Goal: Task Accomplishment & Management: Complete application form

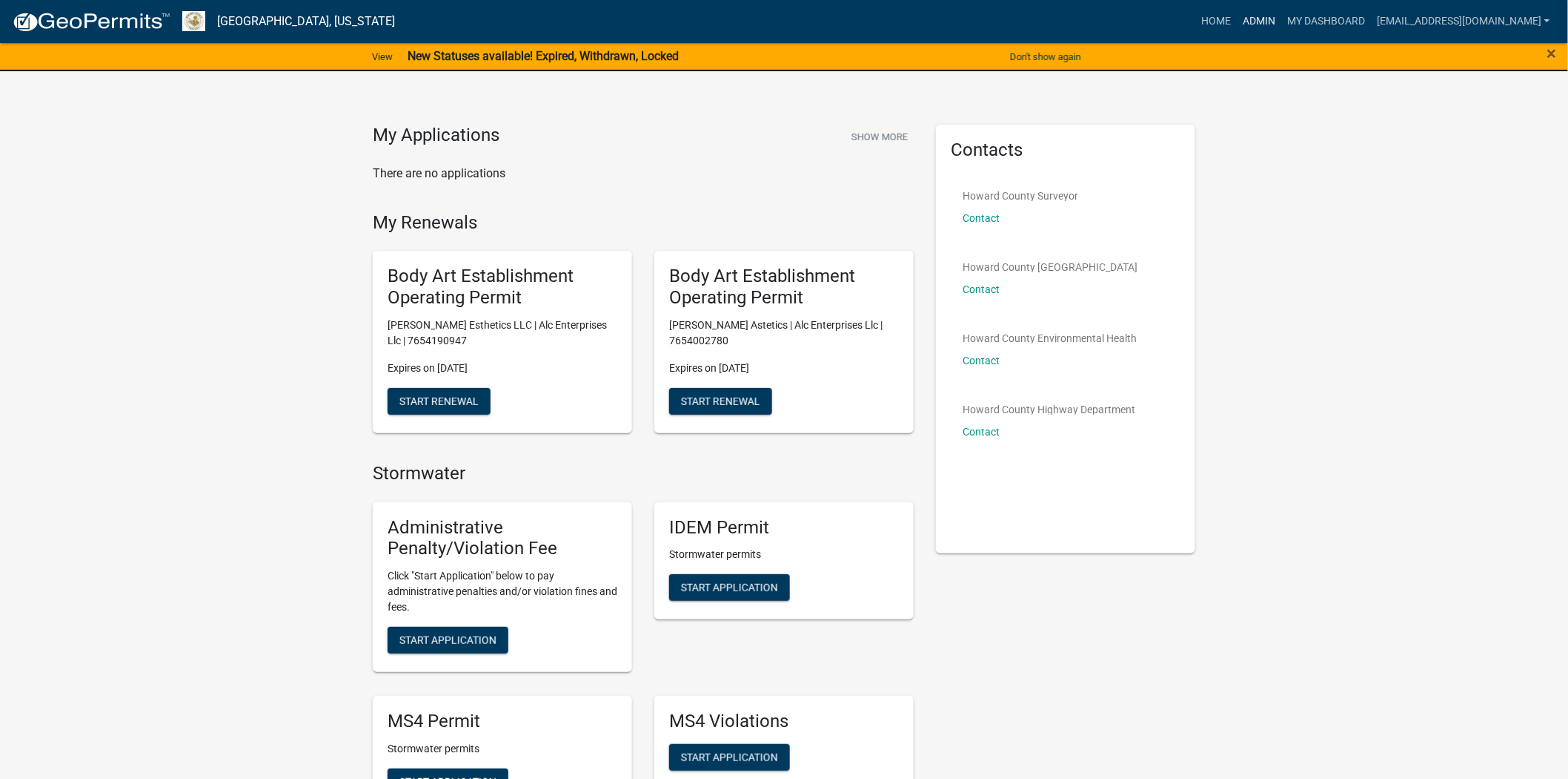
click at [1237, 15] on link "Admin" at bounding box center [1259, 21] width 44 height 28
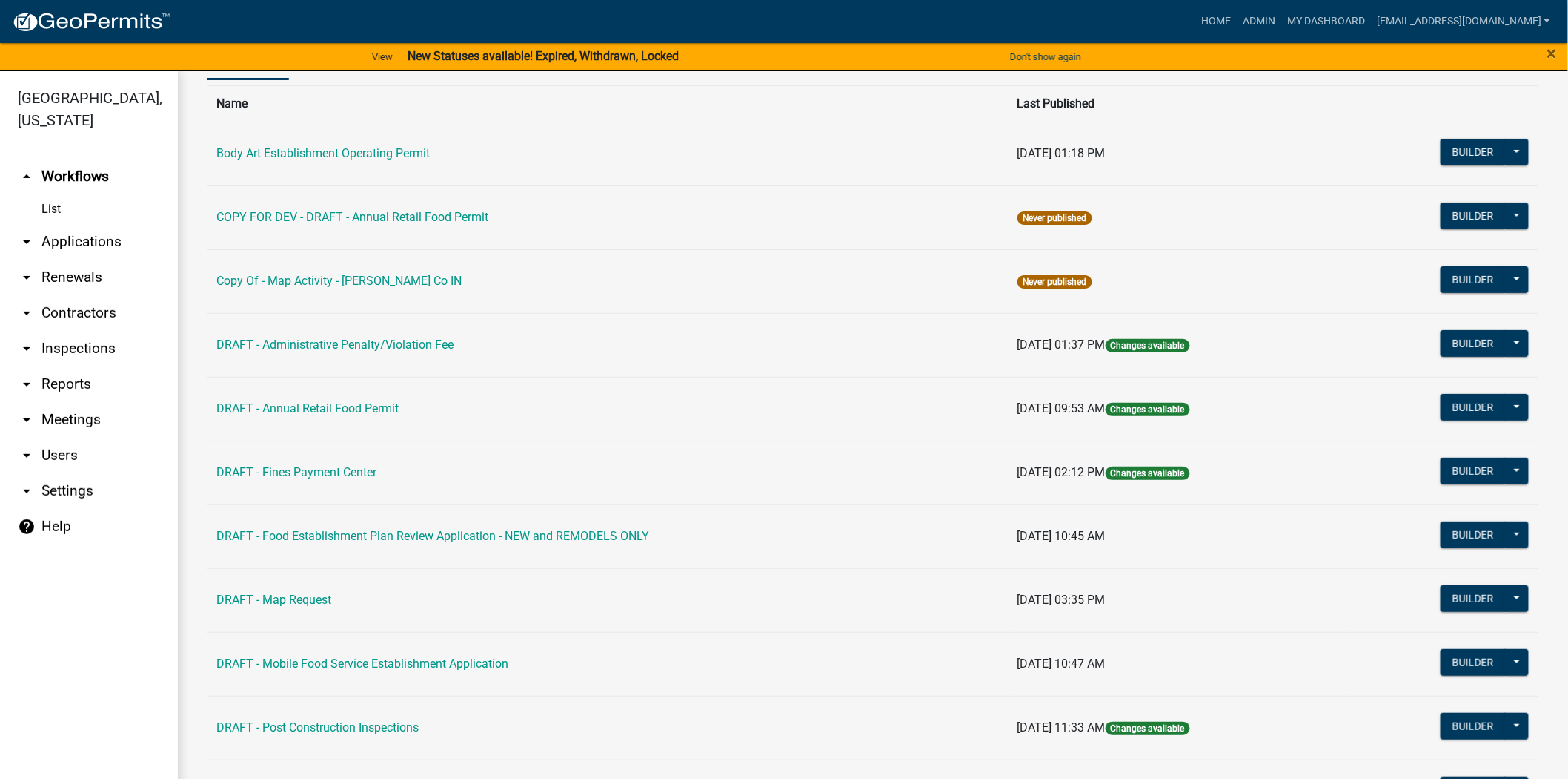
scroll to position [247, 0]
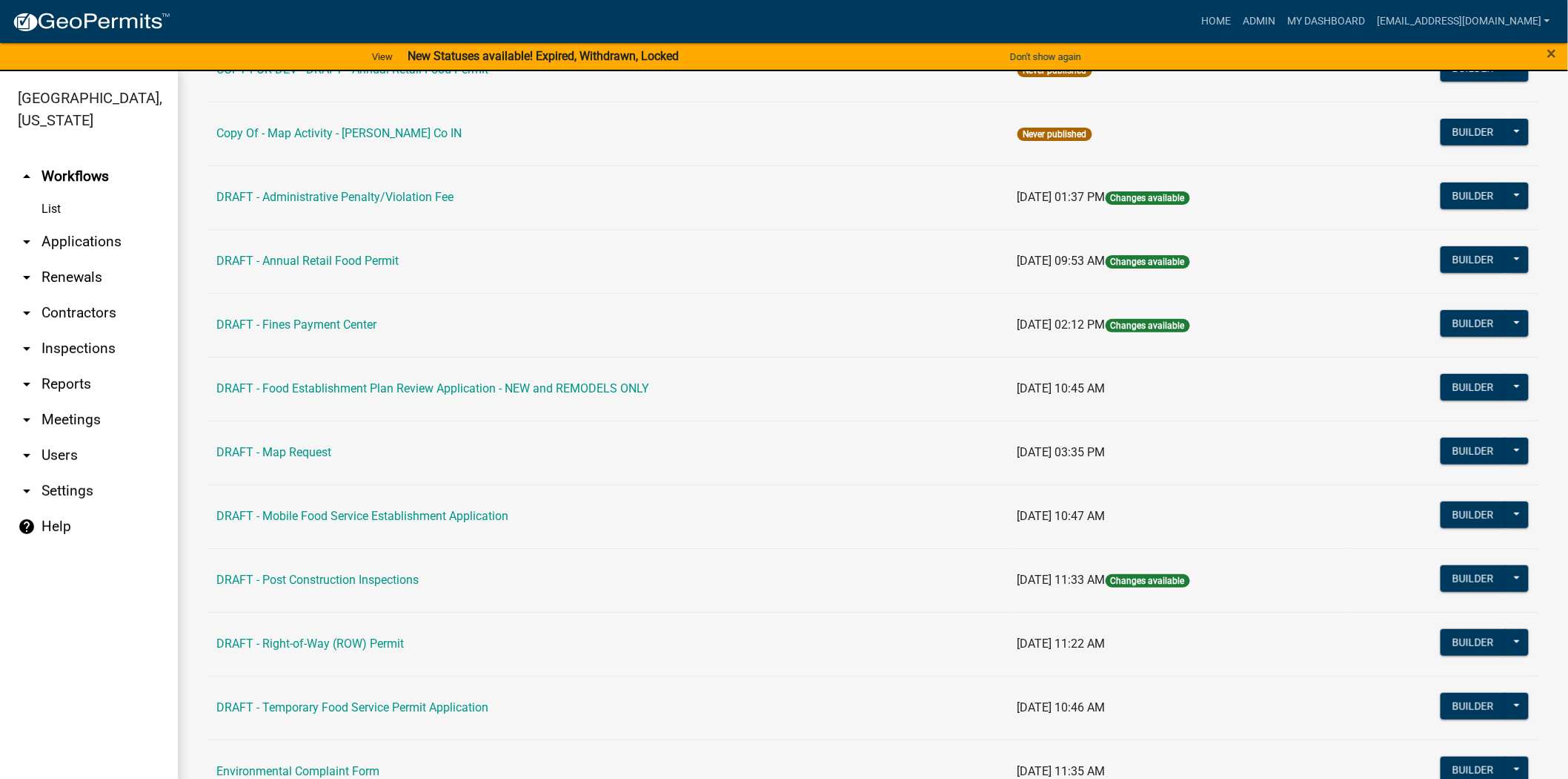
click at [79, 310] on link "arrow_drop_down Contractors" at bounding box center [89, 312] width 178 height 35
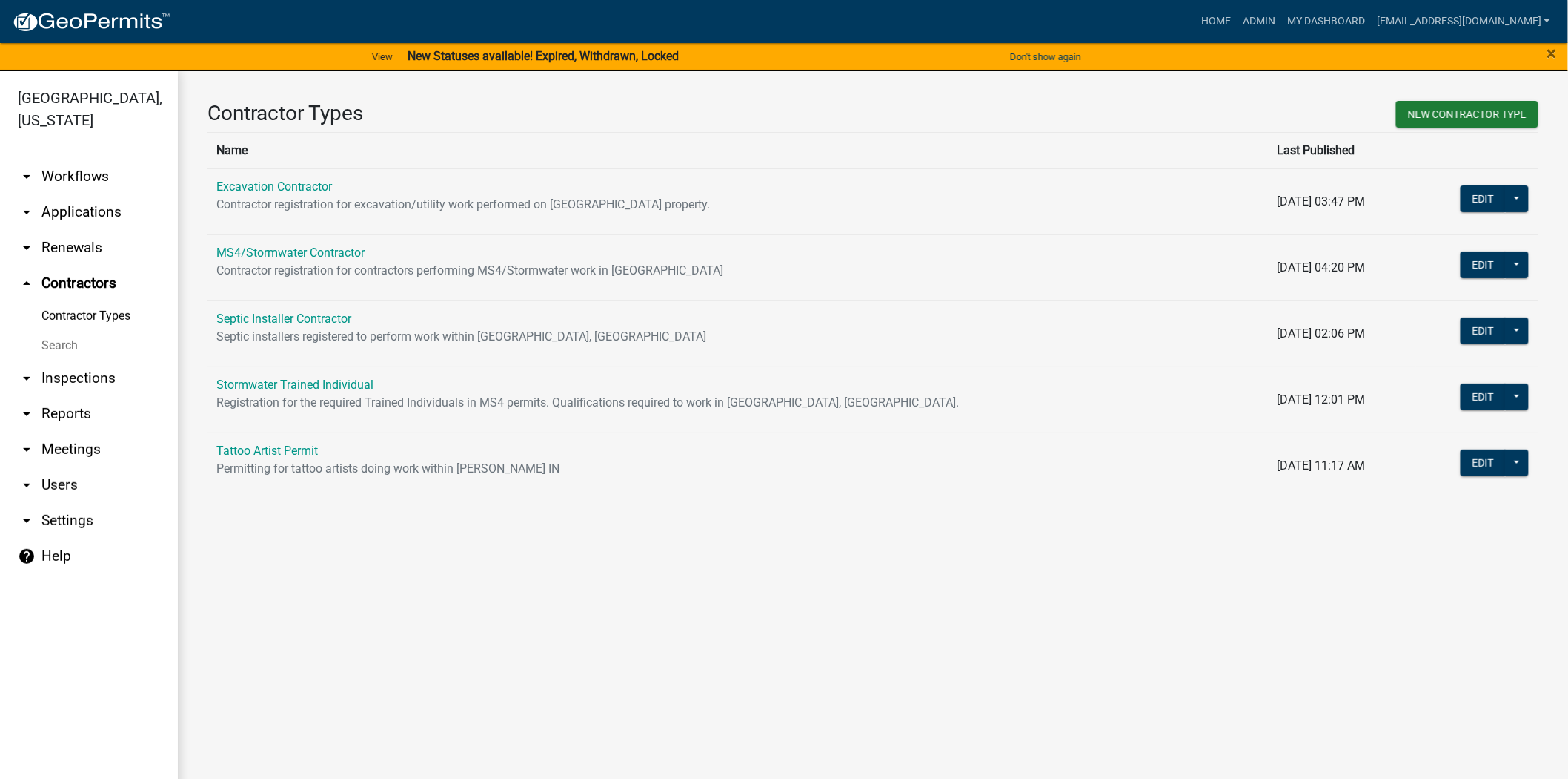
click at [67, 342] on link "Search" at bounding box center [89, 346] width 178 height 30
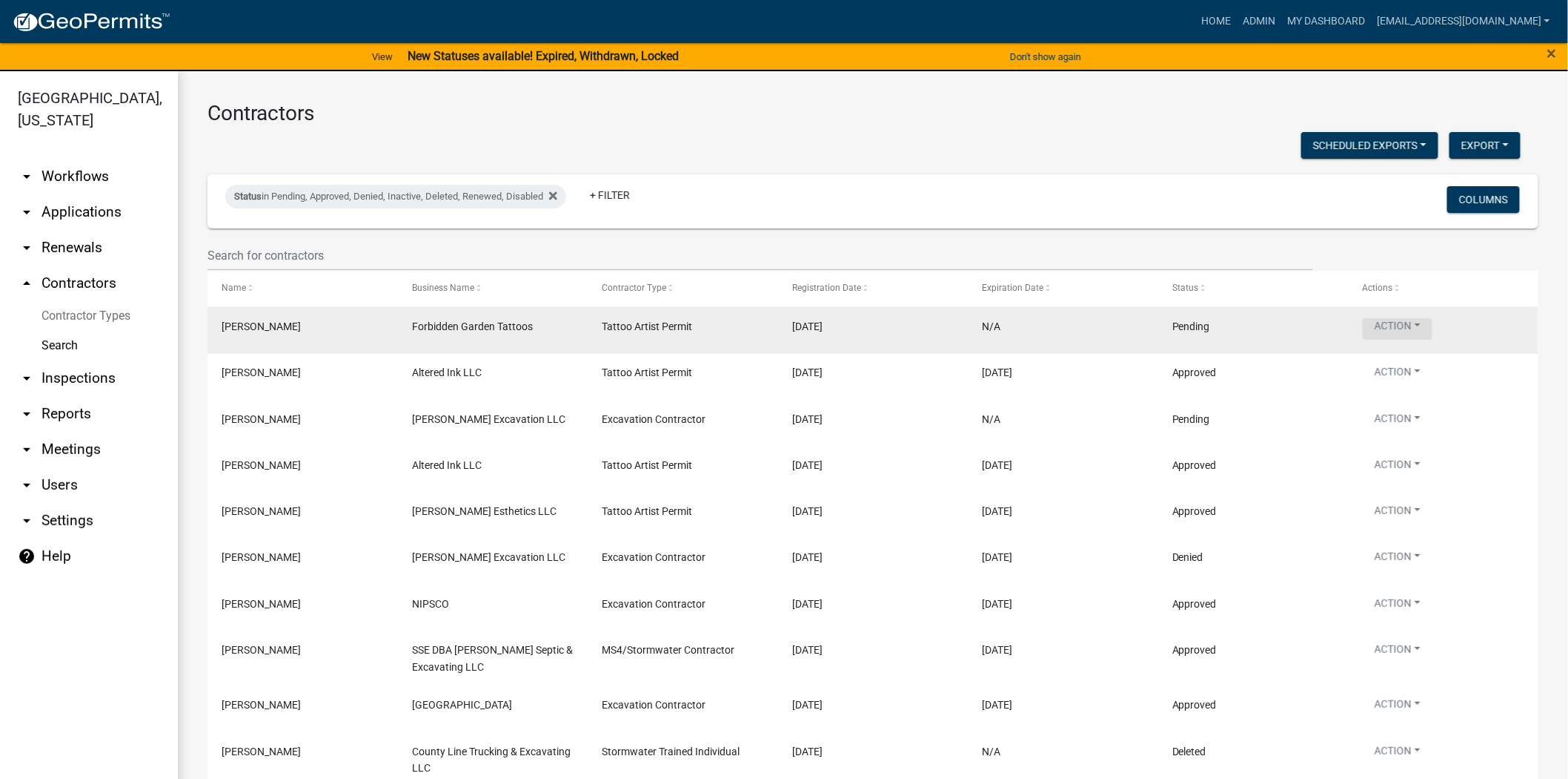
click at [1386, 322] on button "Action" at bounding box center [1397, 329] width 70 height 22
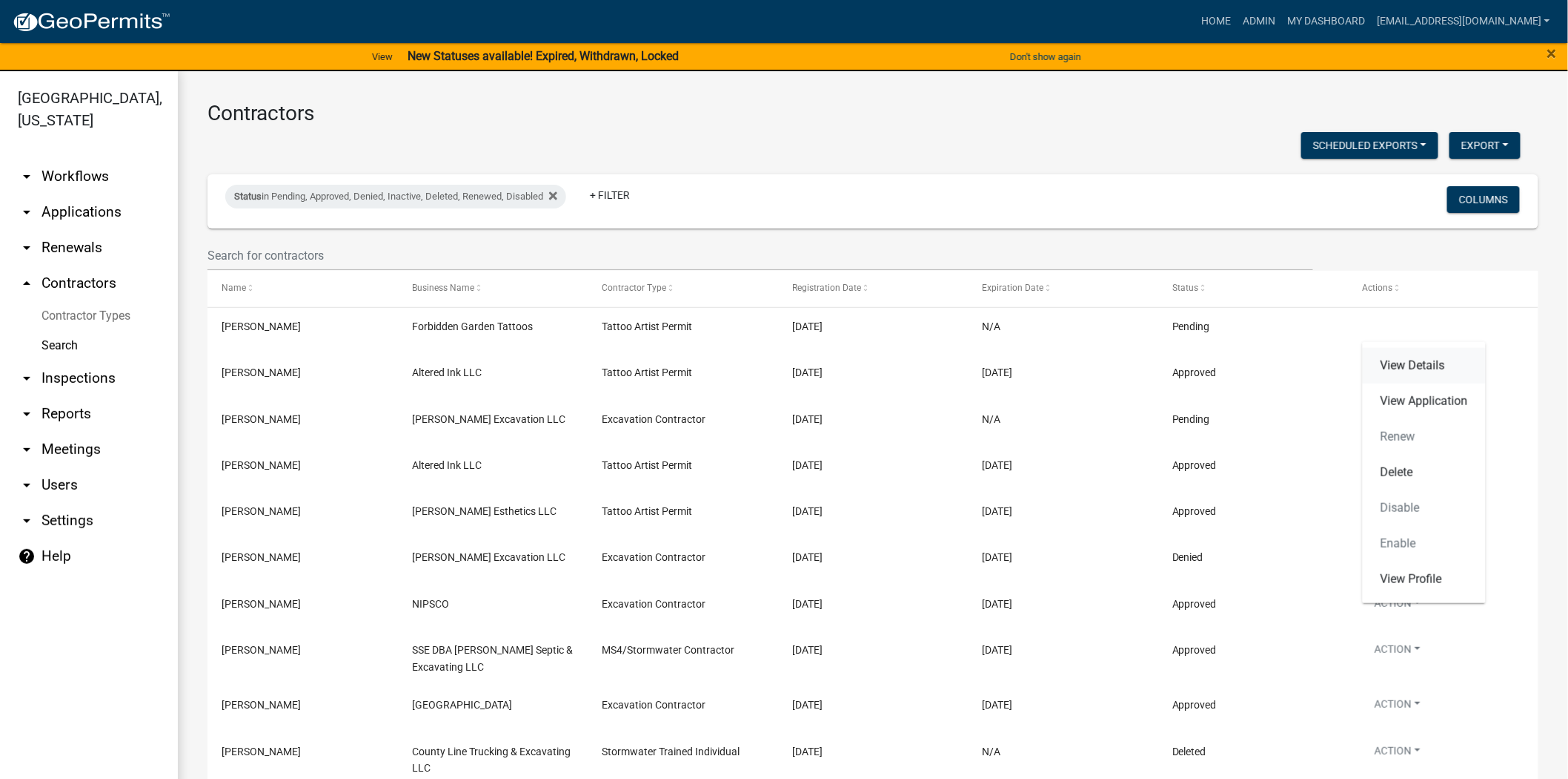
click at [1405, 359] on link "View Details" at bounding box center [1424, 365] width 123 height 35
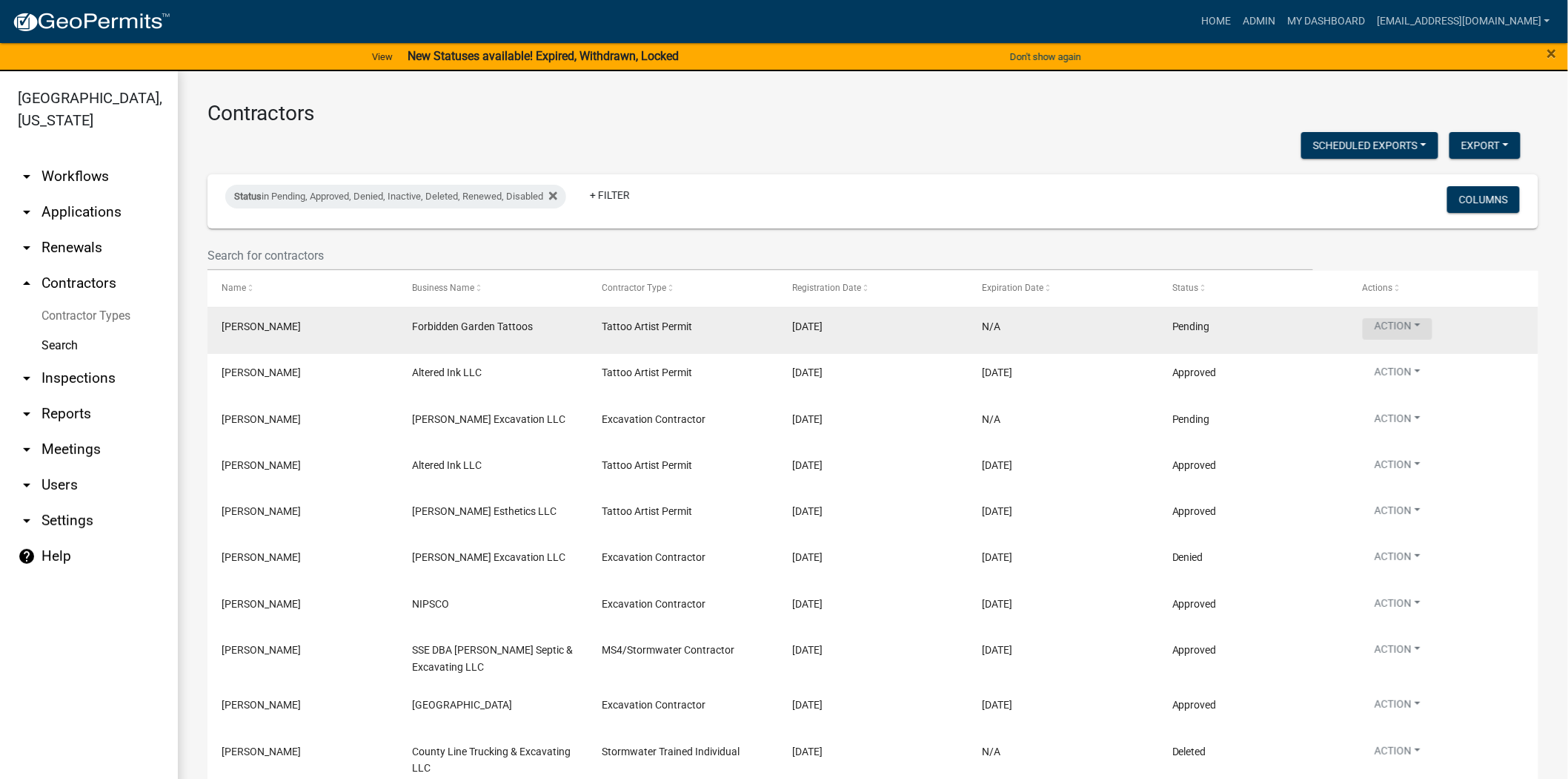
click at [1387, 323] on button "Action" at bounding box center [1397, 329] width 70 height 22
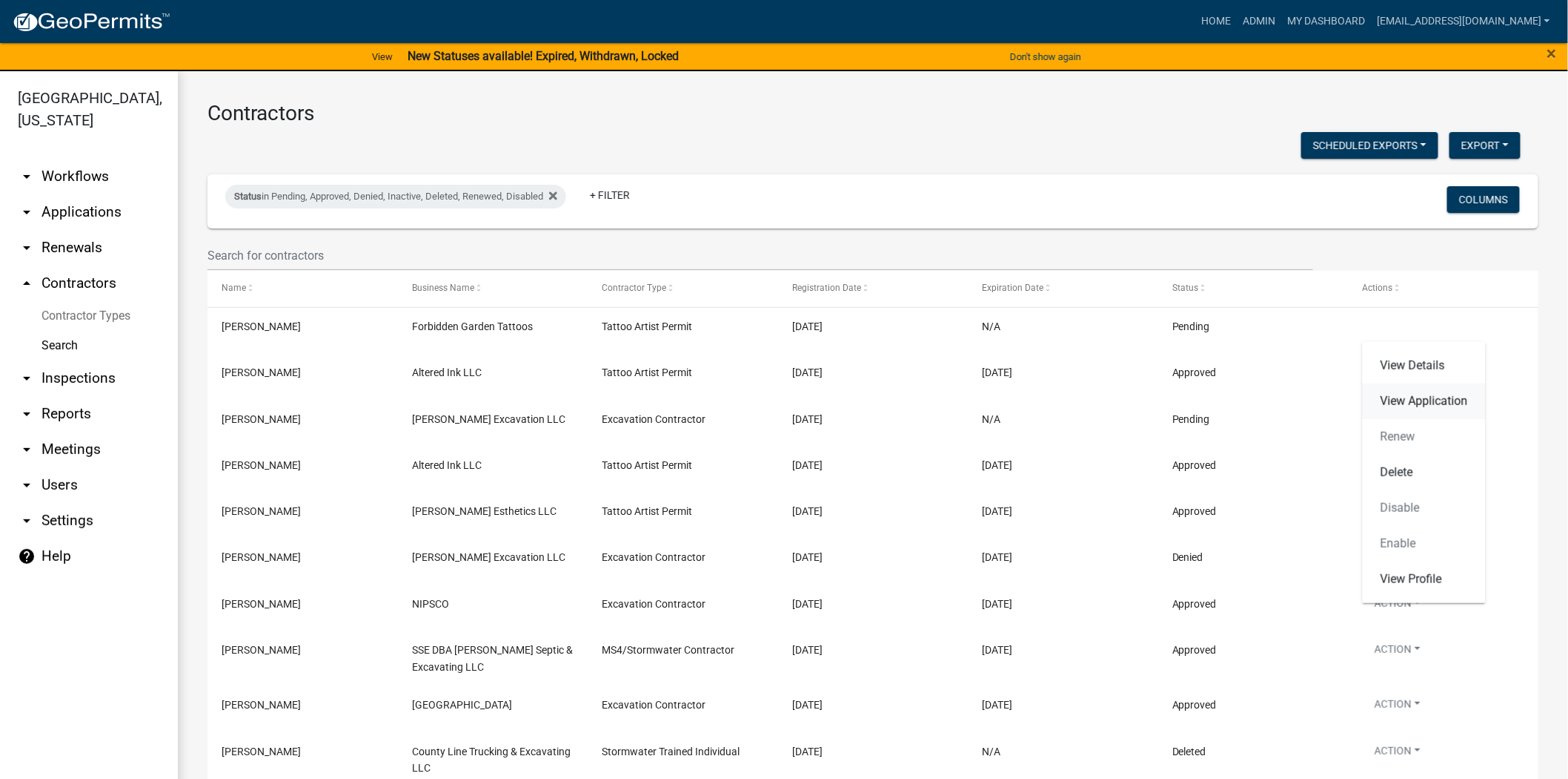
click at [1403, 404] on link "View Application" at bounding box center [1424, 401] width 123 height 35
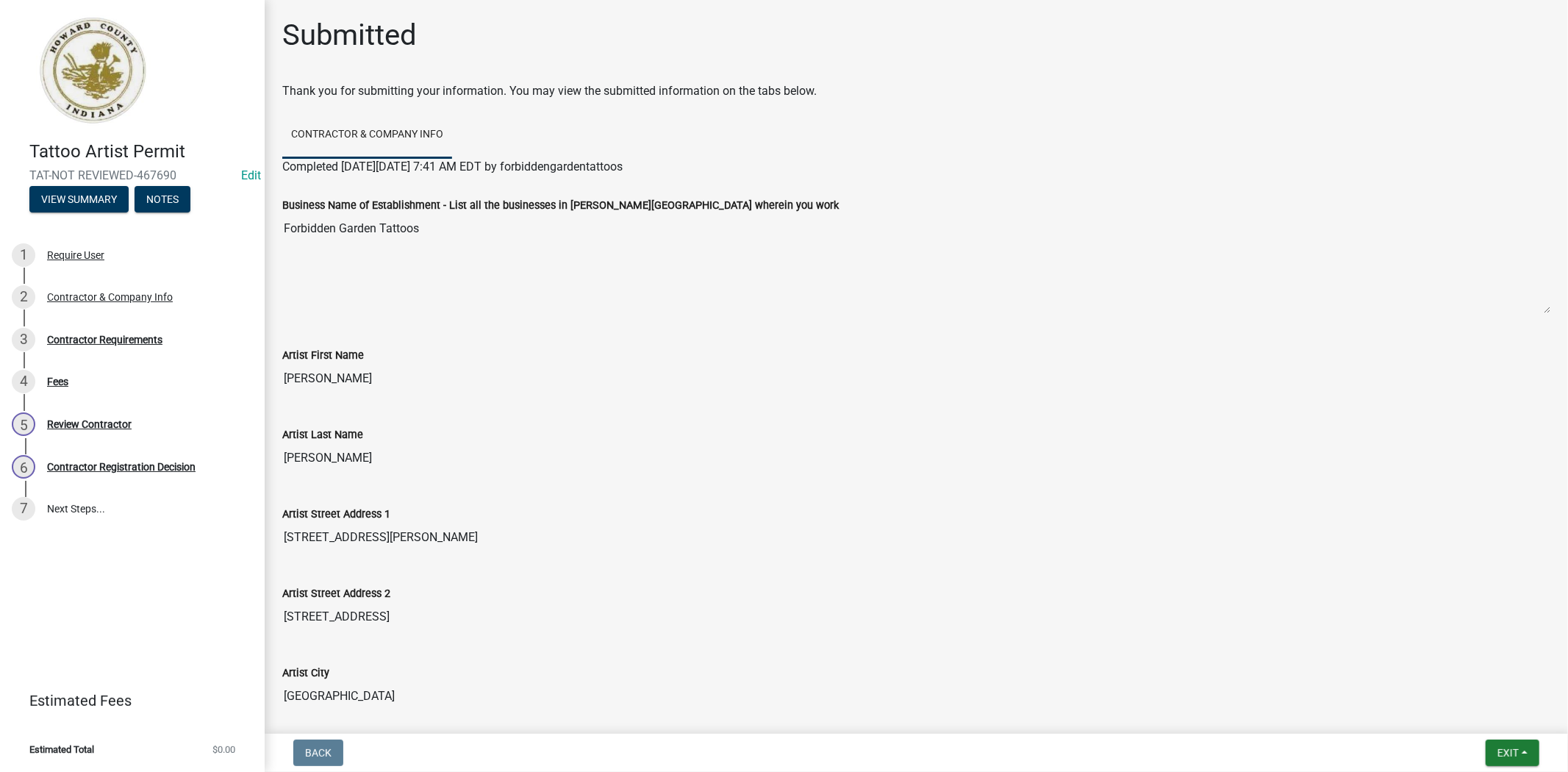
click at [135, 334] on div "Contractor Requirements" at bounding box center [104, 339] width 116 height 10
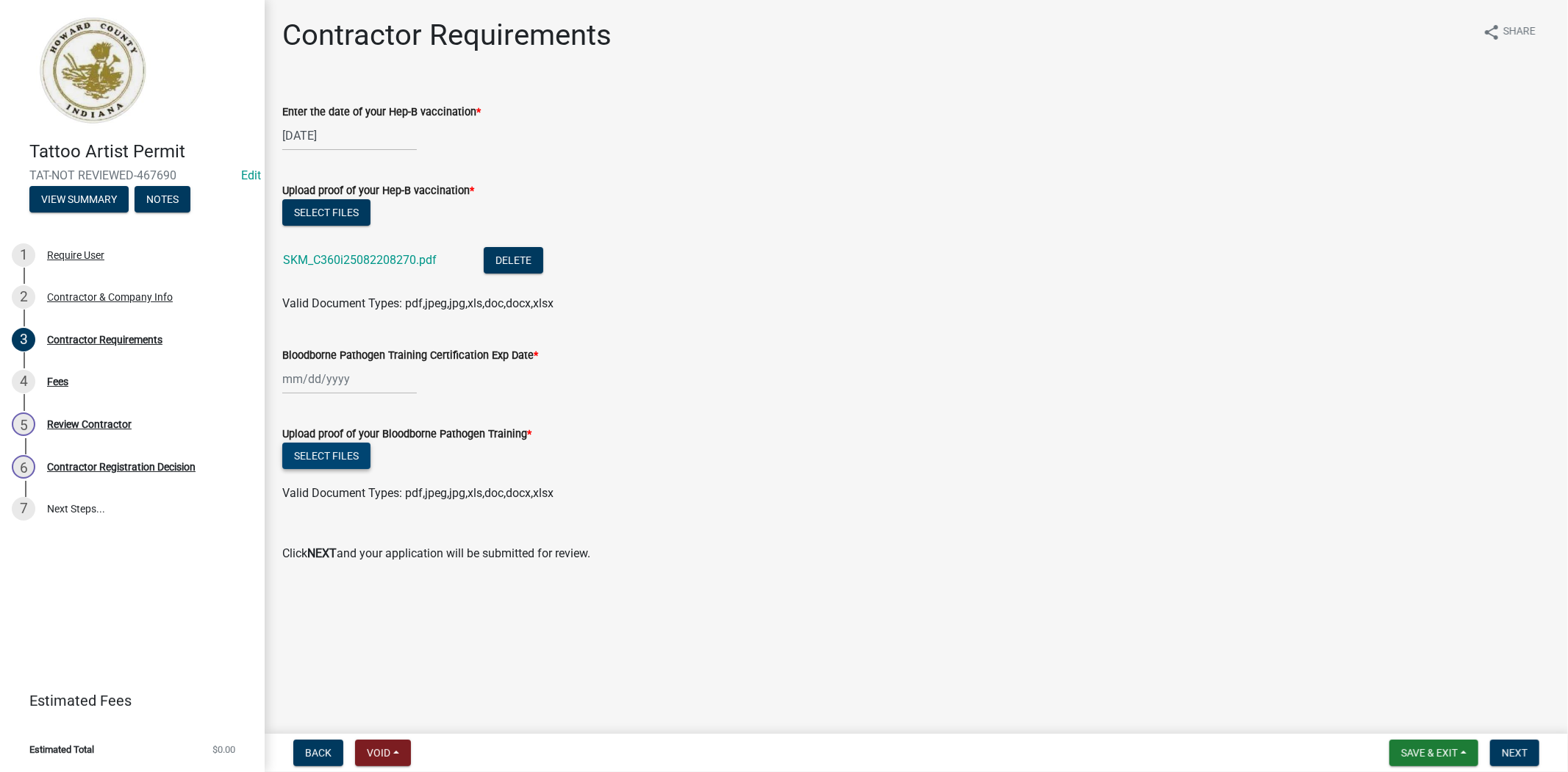
click at [309, 446] on button "Select files" at bounding box center [327, 455] width 88 height 27
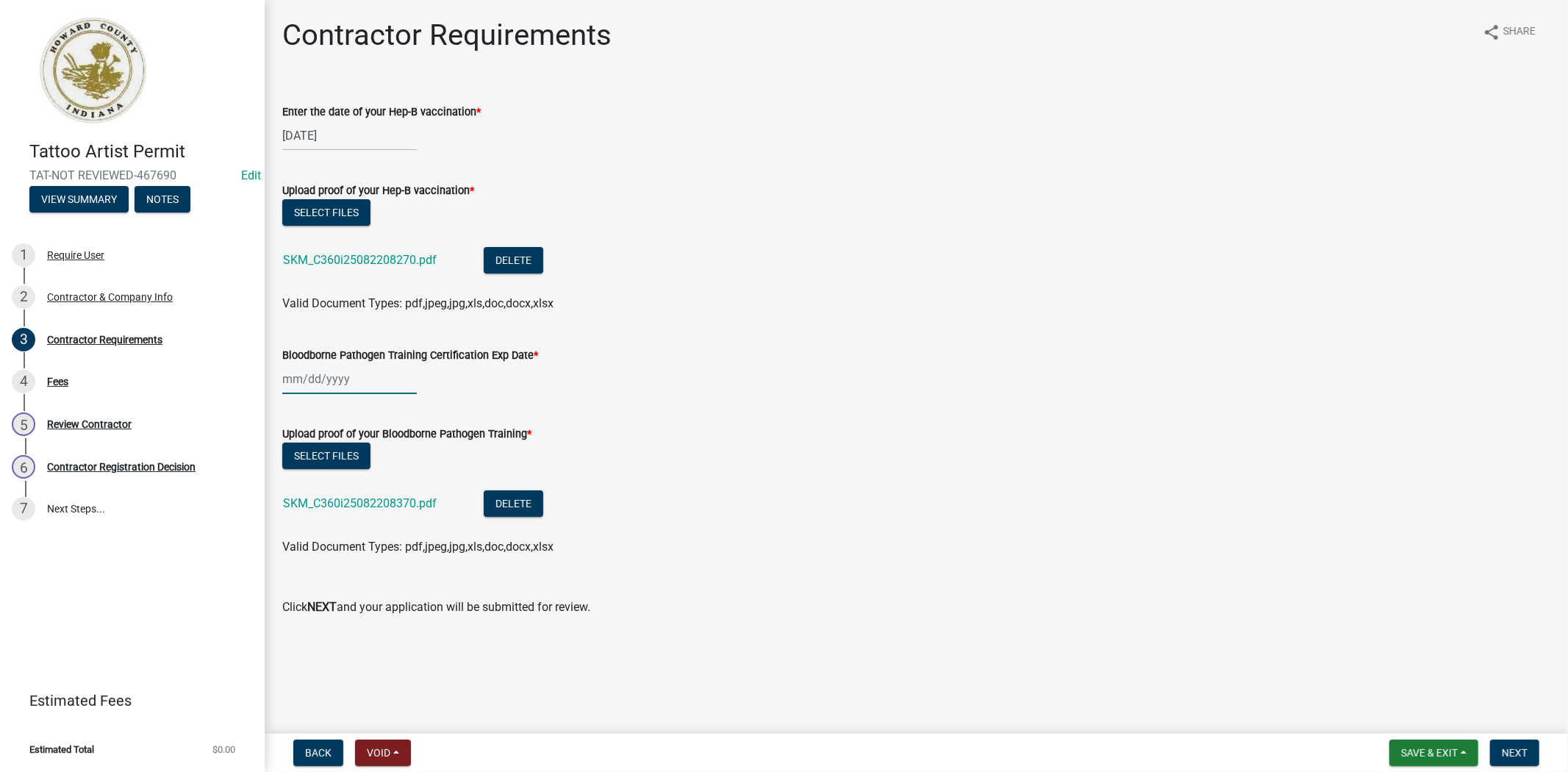
click at [364, 378] on div at bounding box center [350, 379] width 135 height 30
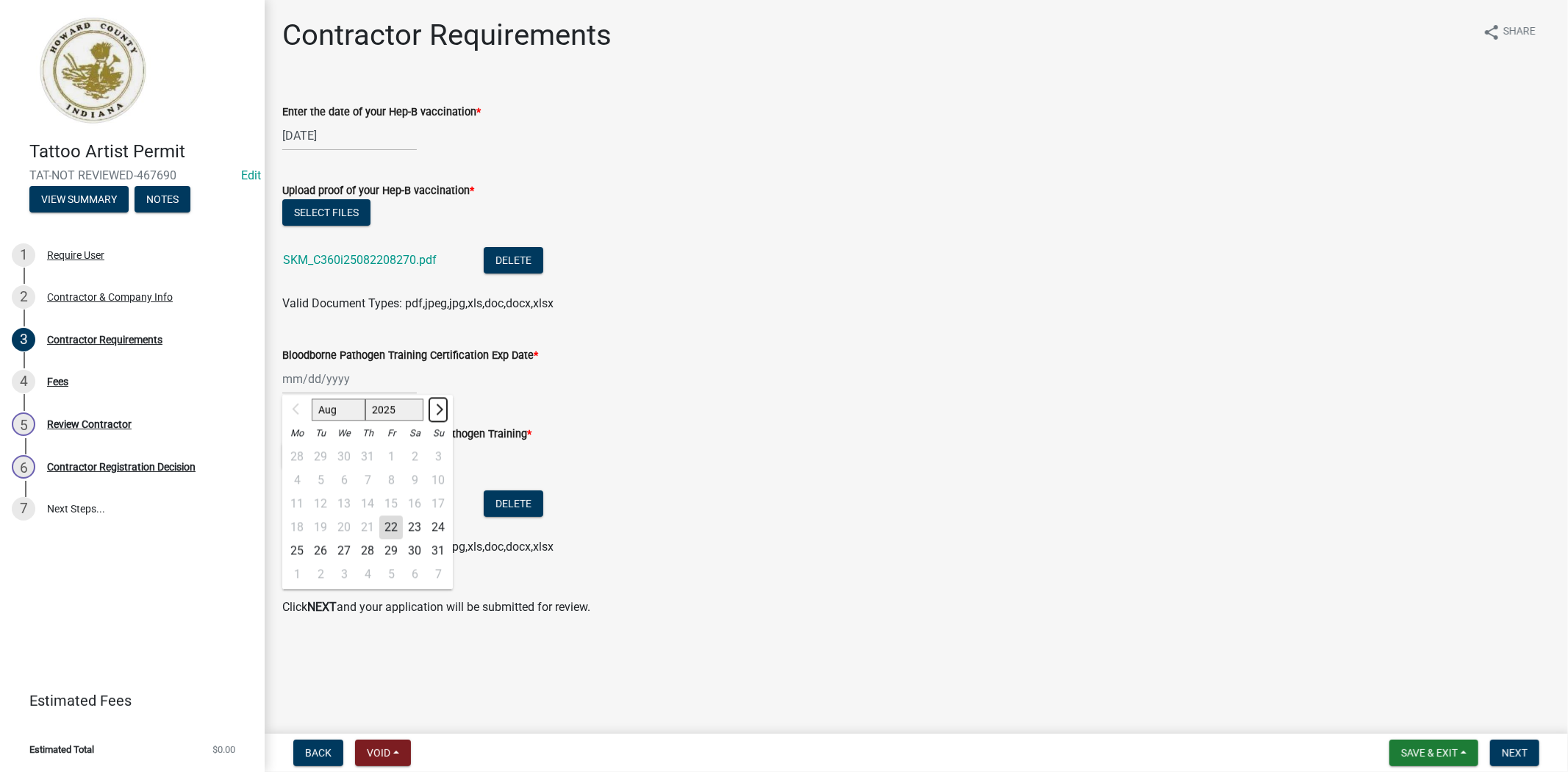
click at [442, 403] on button "Next month" at bounding box center [439, 409] width 18 height 23
select select "10"
click at [388, 525] on div "24" at bounding box center [391, 526] width 23 height 23
type input "[DATE]"
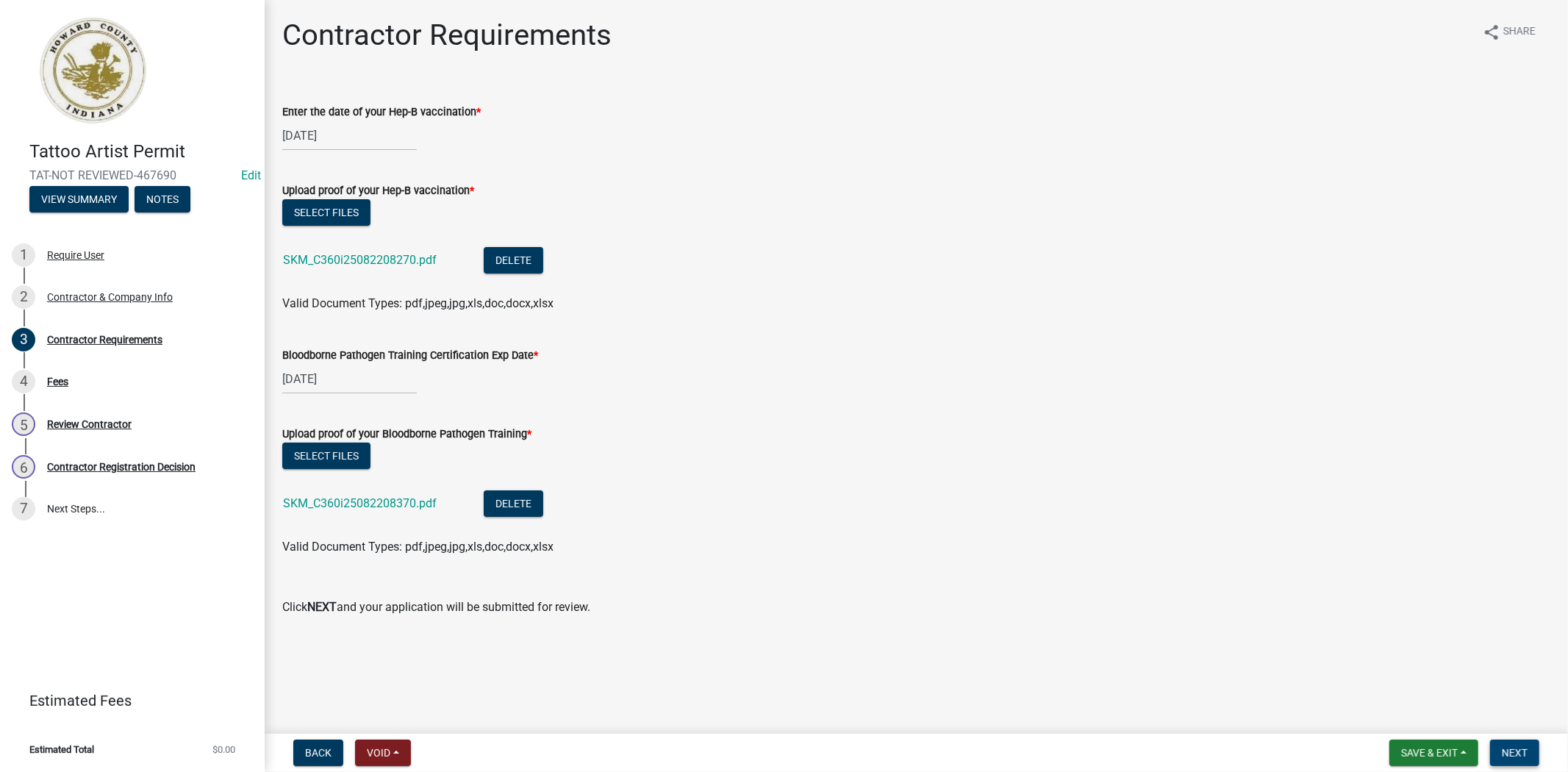
click at [1510, 759] on button "Next" at bounding box center [1514, 752] width 49 height 27
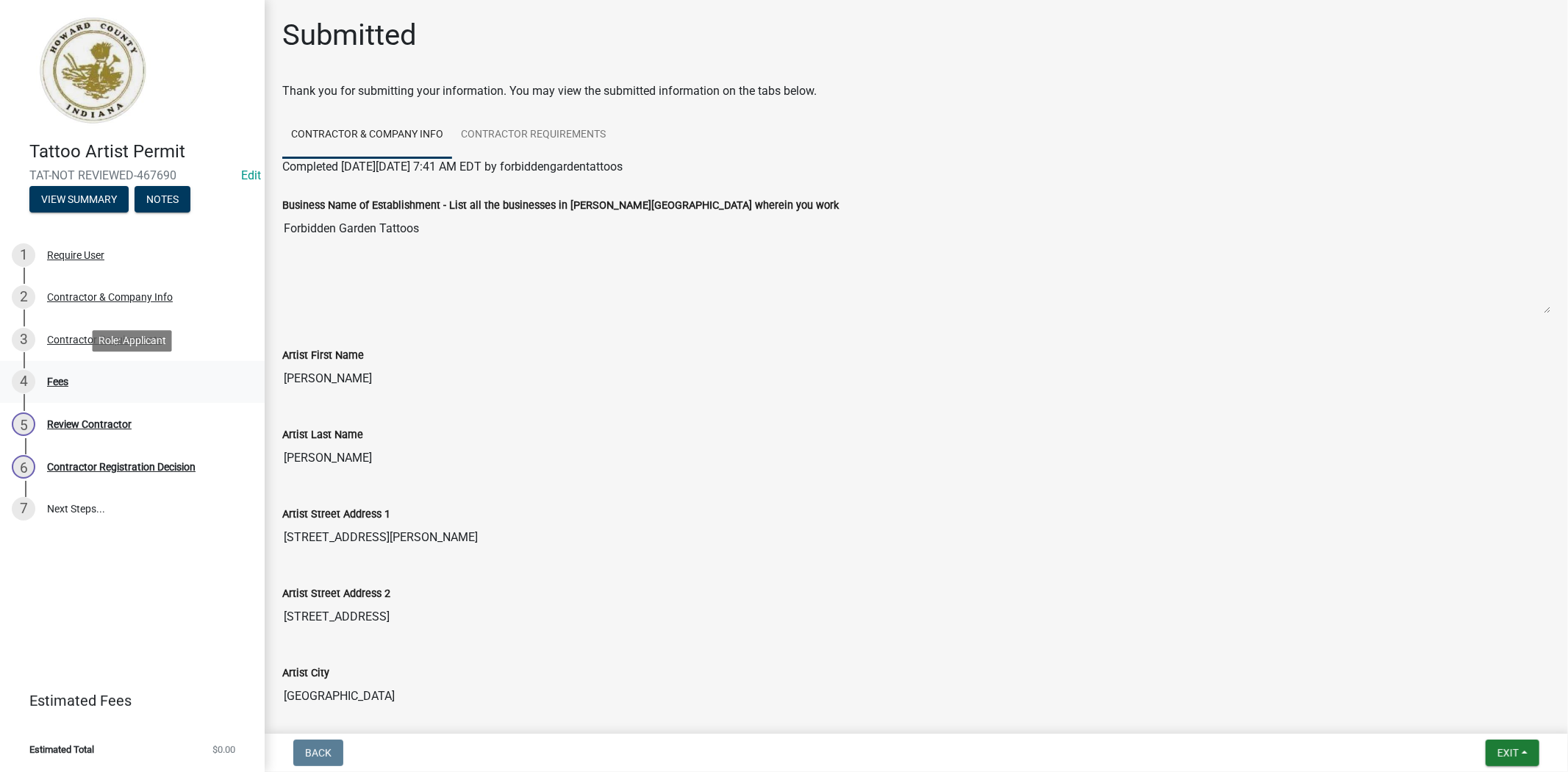
click at [161, 386] on div "4 Fees" at bounding box center [126, 381] width 230 height 23
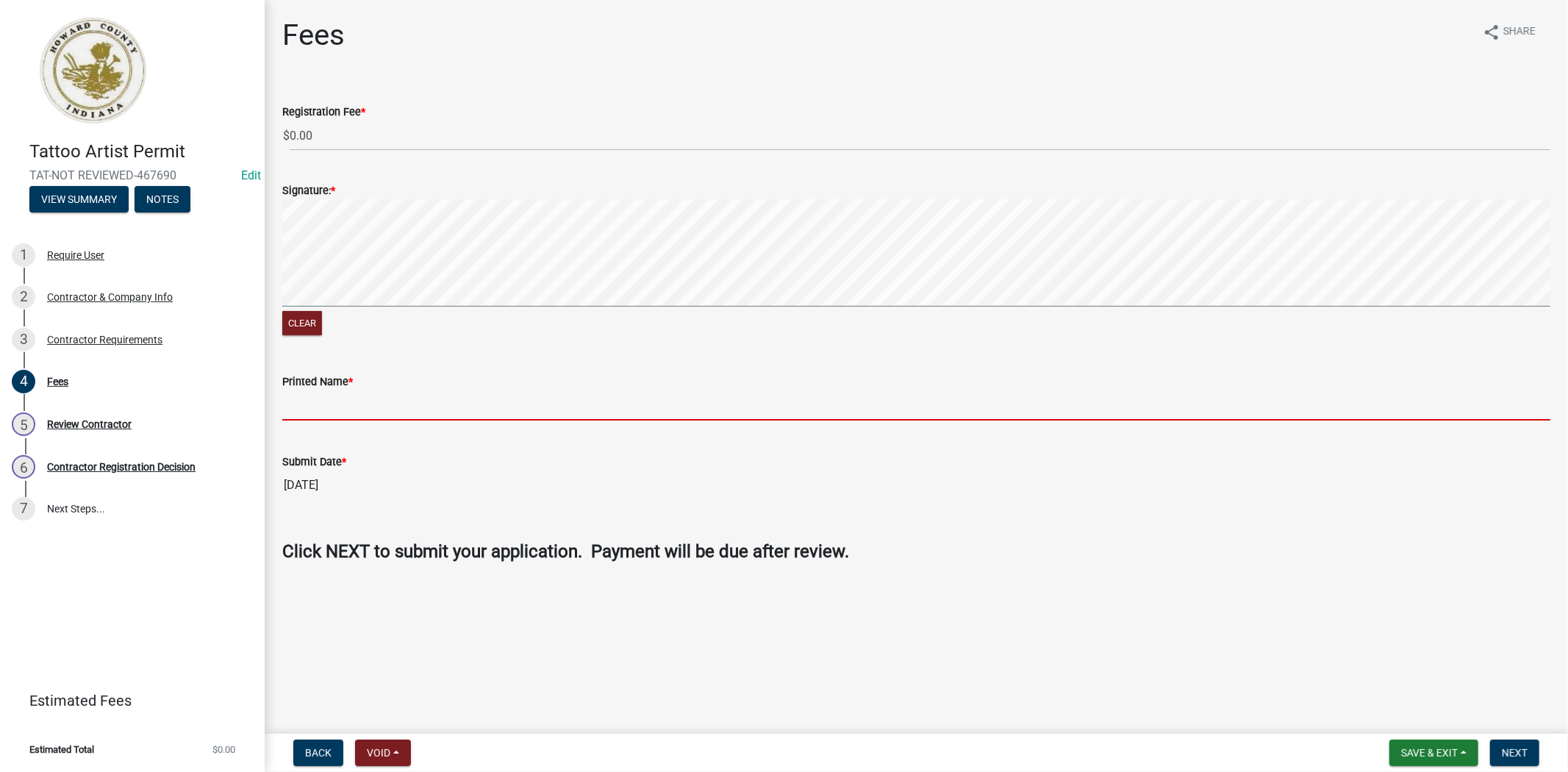
click at [309, 406] on input "Printed Name *" at bounding box center [917, 405] width 1268 height 30
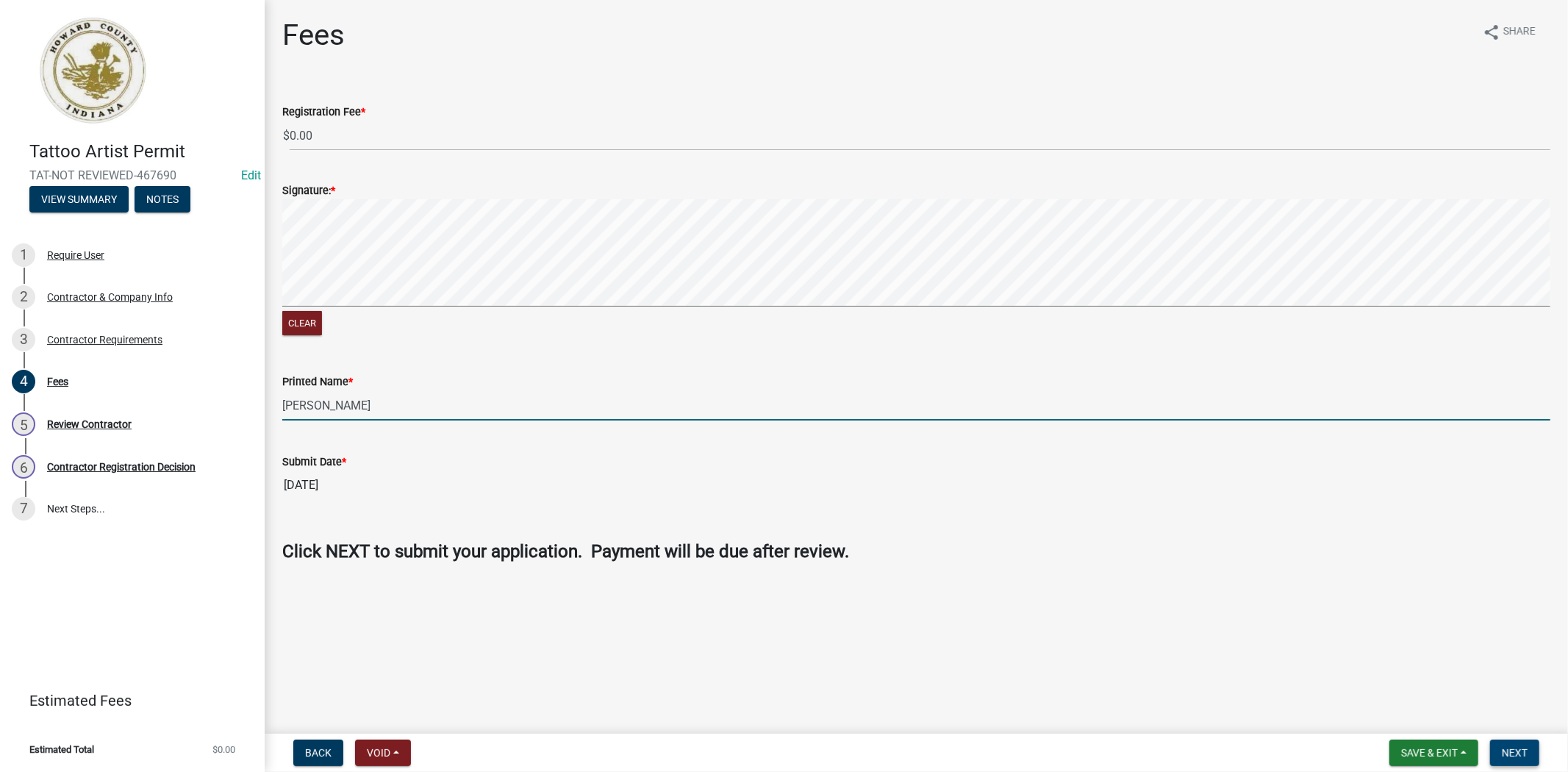
type input "[PERSON_NAME]"
click at [1518, 740] on button "Next" at bounding box center [1514, 752] width 49 height 27
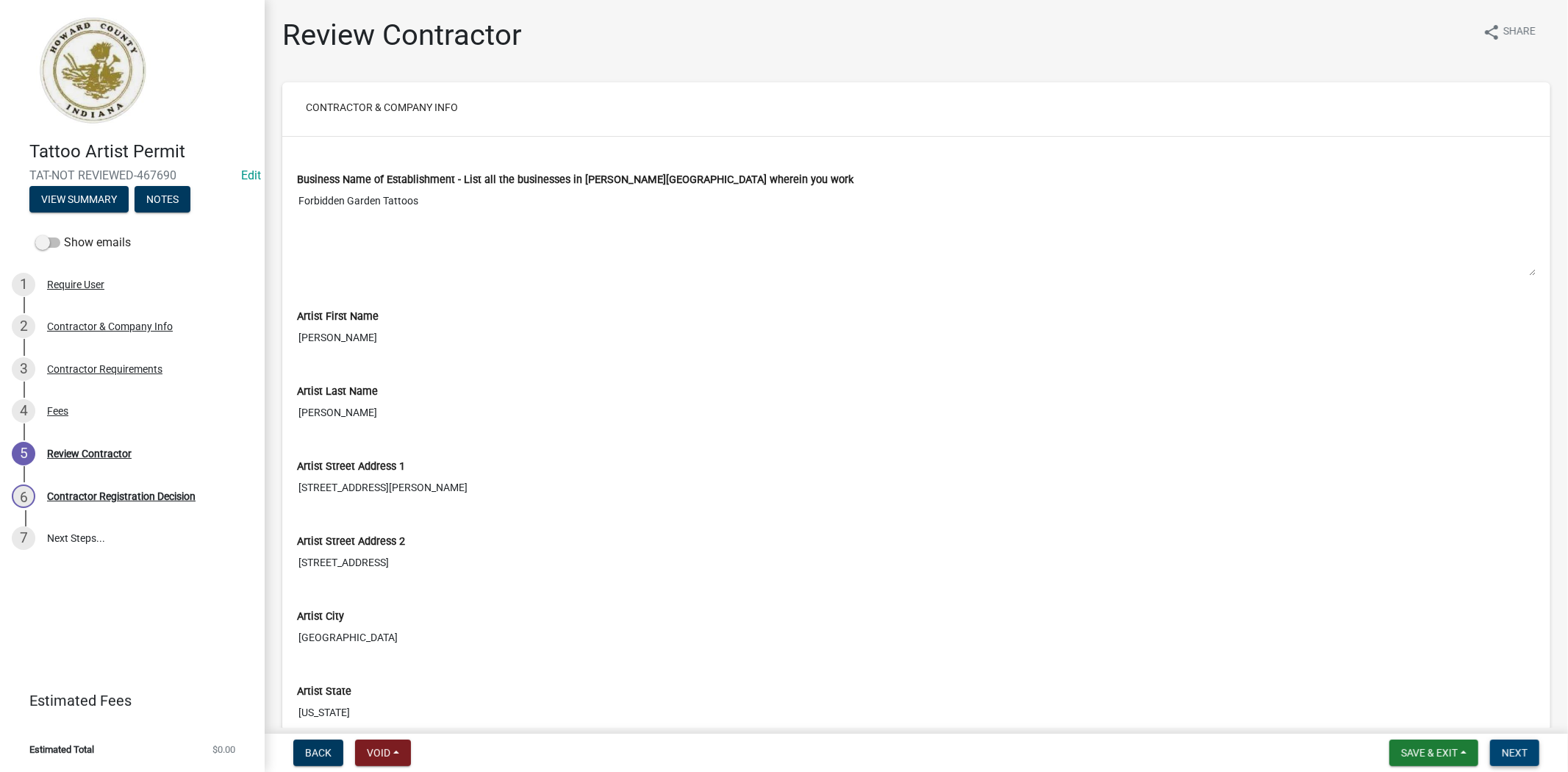
click at [1510, 747] on span "Next" at bounding box center [1514, 752] width 26 height 12
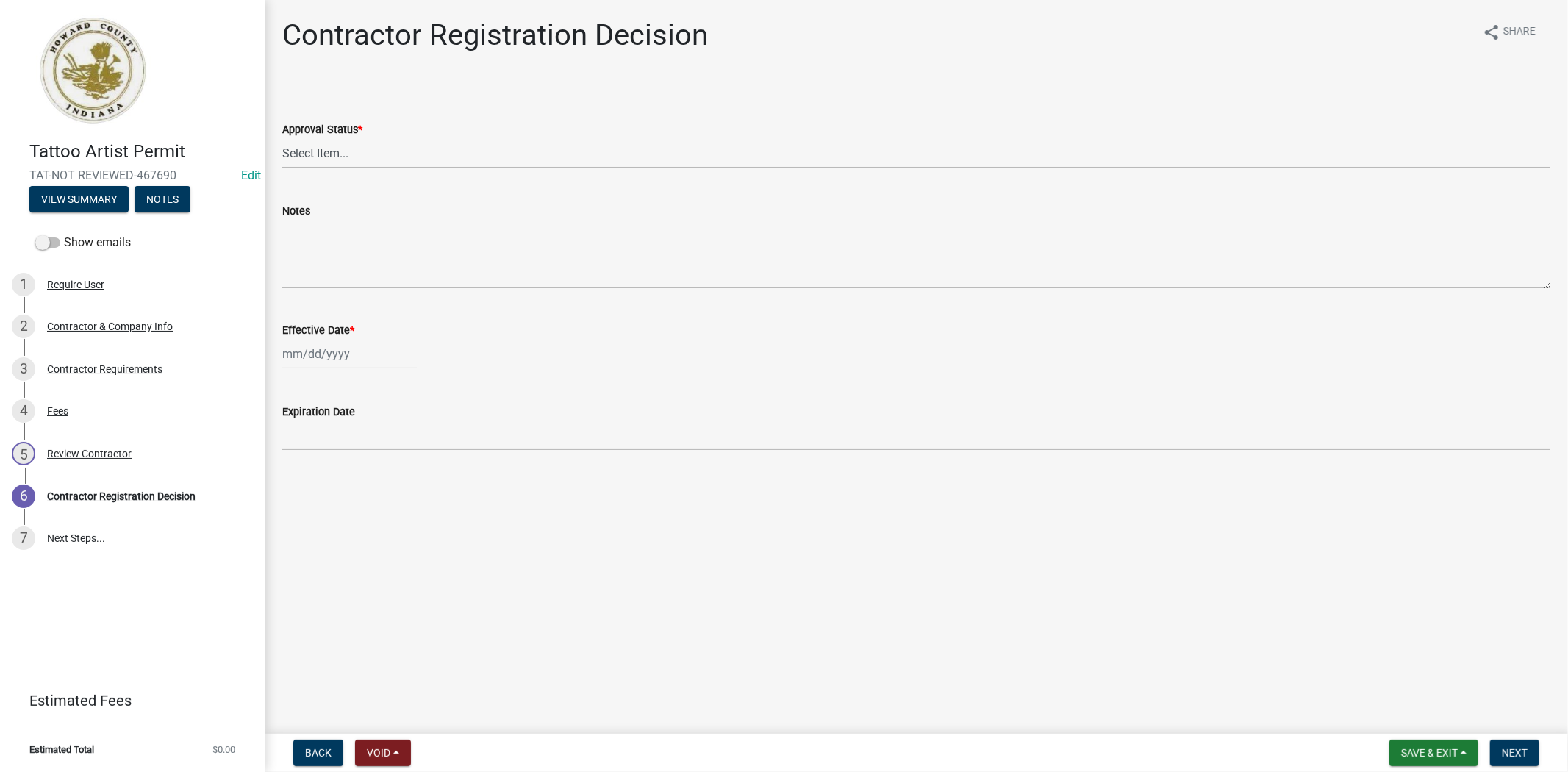
click at [377, 156] on select "Select Item... Approved Denied" at bounding box center [917, 153] width 1268 height 30
click at [283, 138] on select "Select Item... Approved Denied" at bounding box center [917, 153] width 1268 height 30
select select "4b86b809-39dd-4c68-9f3d-fdb3e7050482"
click at [335, 349] on div at bounding box center [350, 354] width 135 height 30
select select "8"
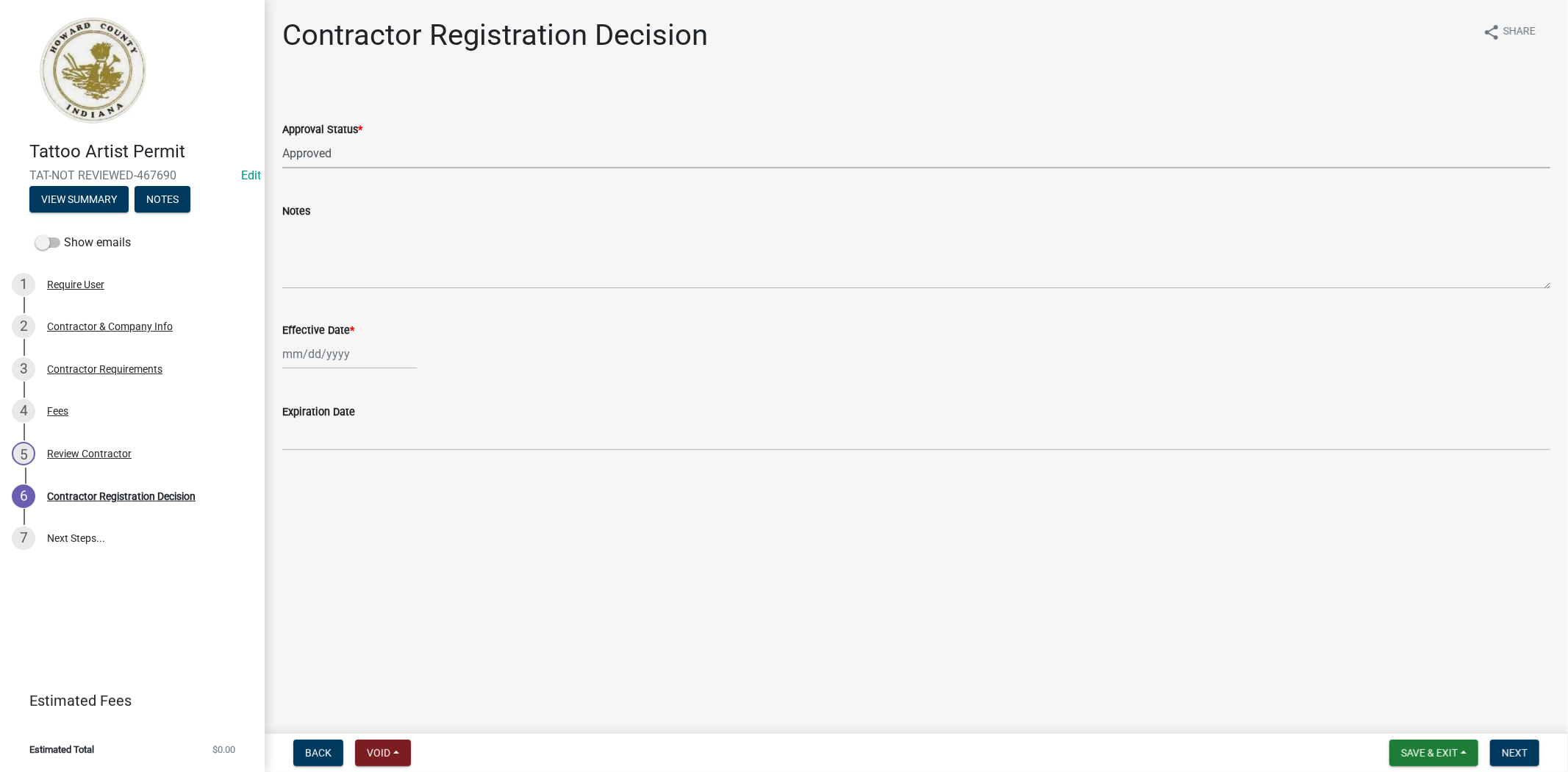
select select "2025"
click at [389, 501] on div "22" at bounding box center [391, 502] width 23 height 23
type input "[DATE]"
click at [1529, 751] on button "Next" at bounding box center [1514, 752] width 49 height 27
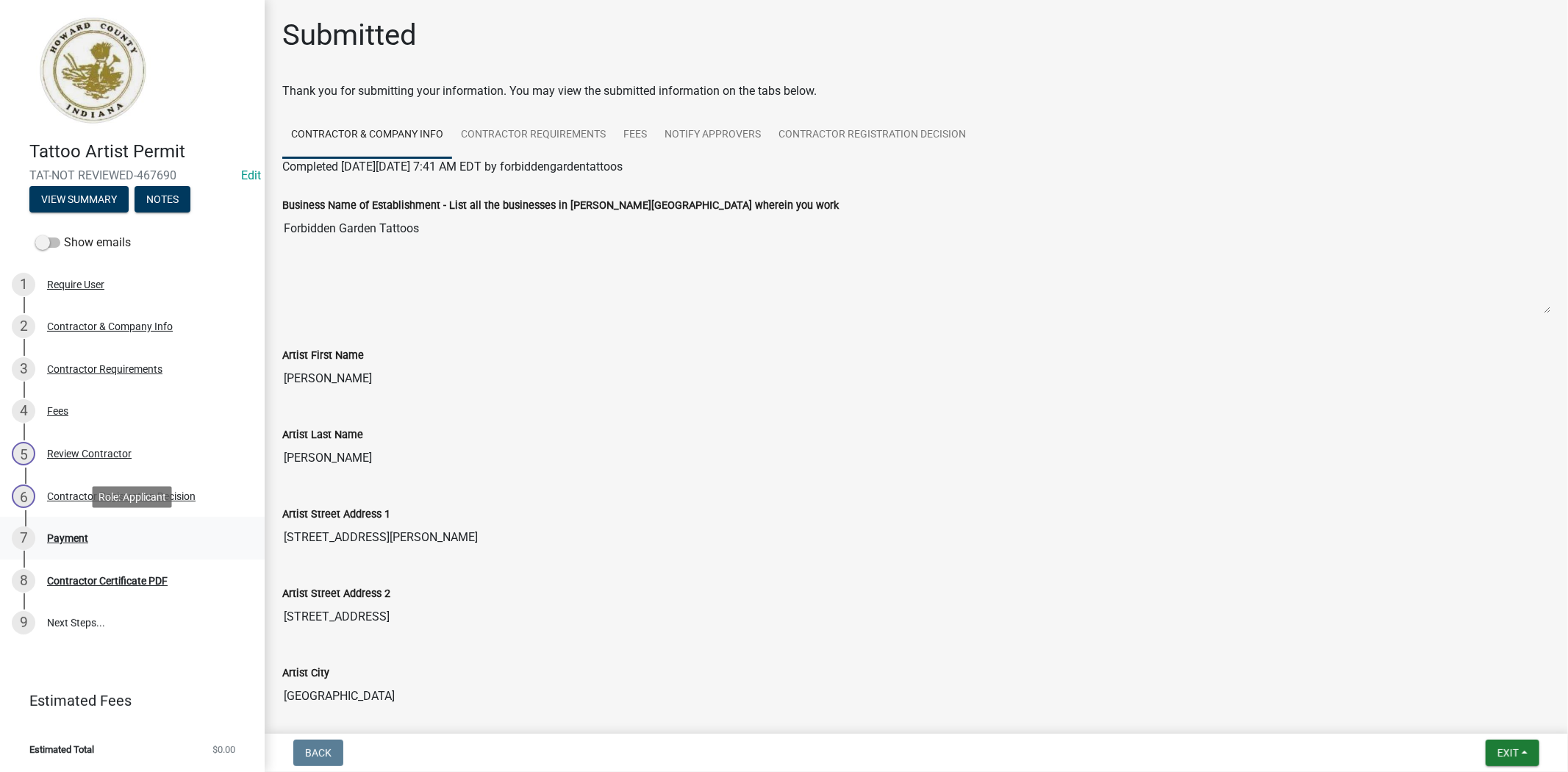
click at [147, 530] on div "7 Payment" at bounding box center [126, 538] width 230 height 23
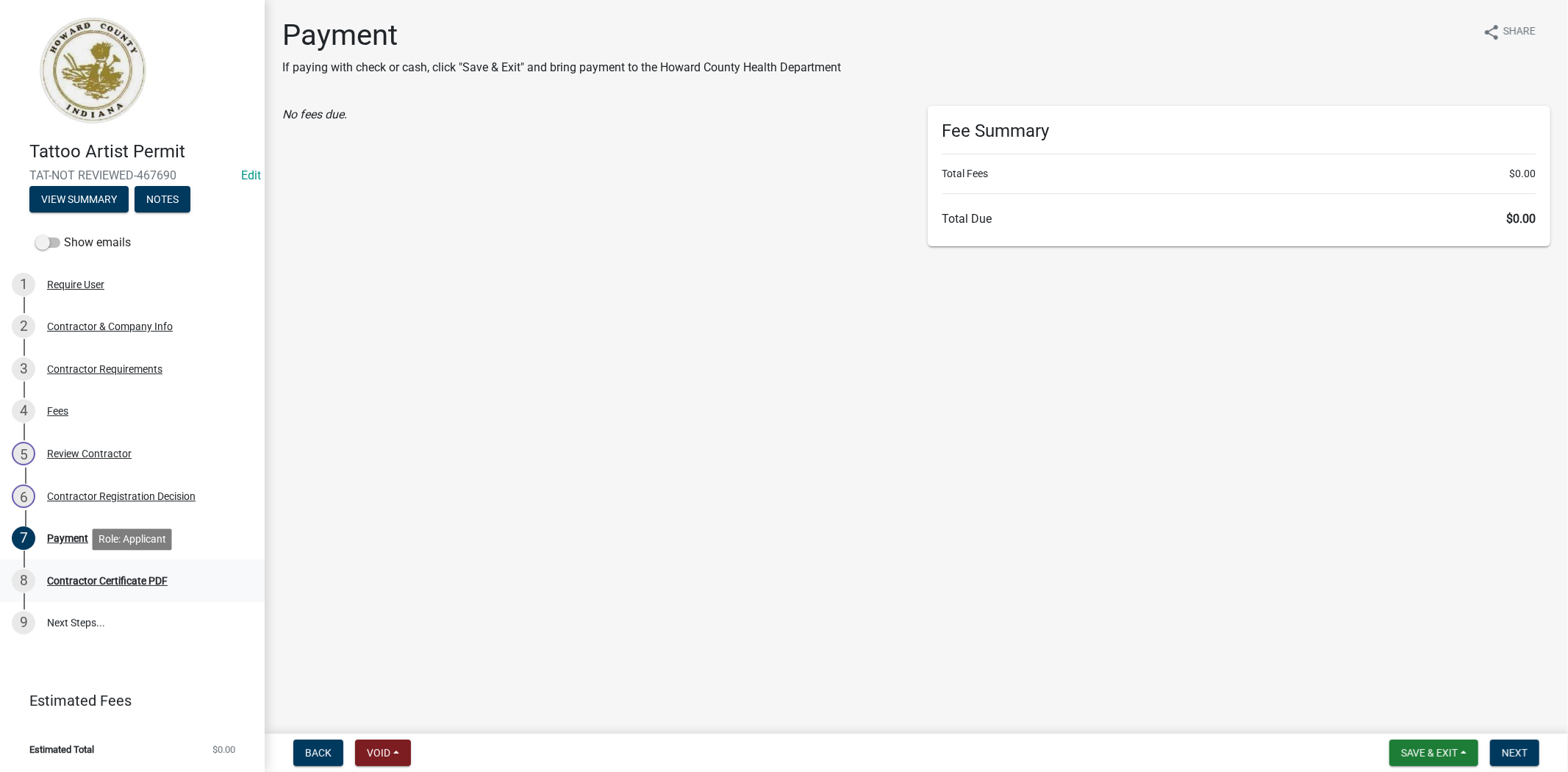
click at [169, 564] on link "8 Contractor Certificate PDF" at bounding box center [132, 581] width 265 height 43
click at [158, 576] on div "Contractor Certificate PDF" at bounding box center [107, 580] width 120 height 10
click at [1529, 753] on button "Next" at bounding box center [1514, 752] width 49 height 27
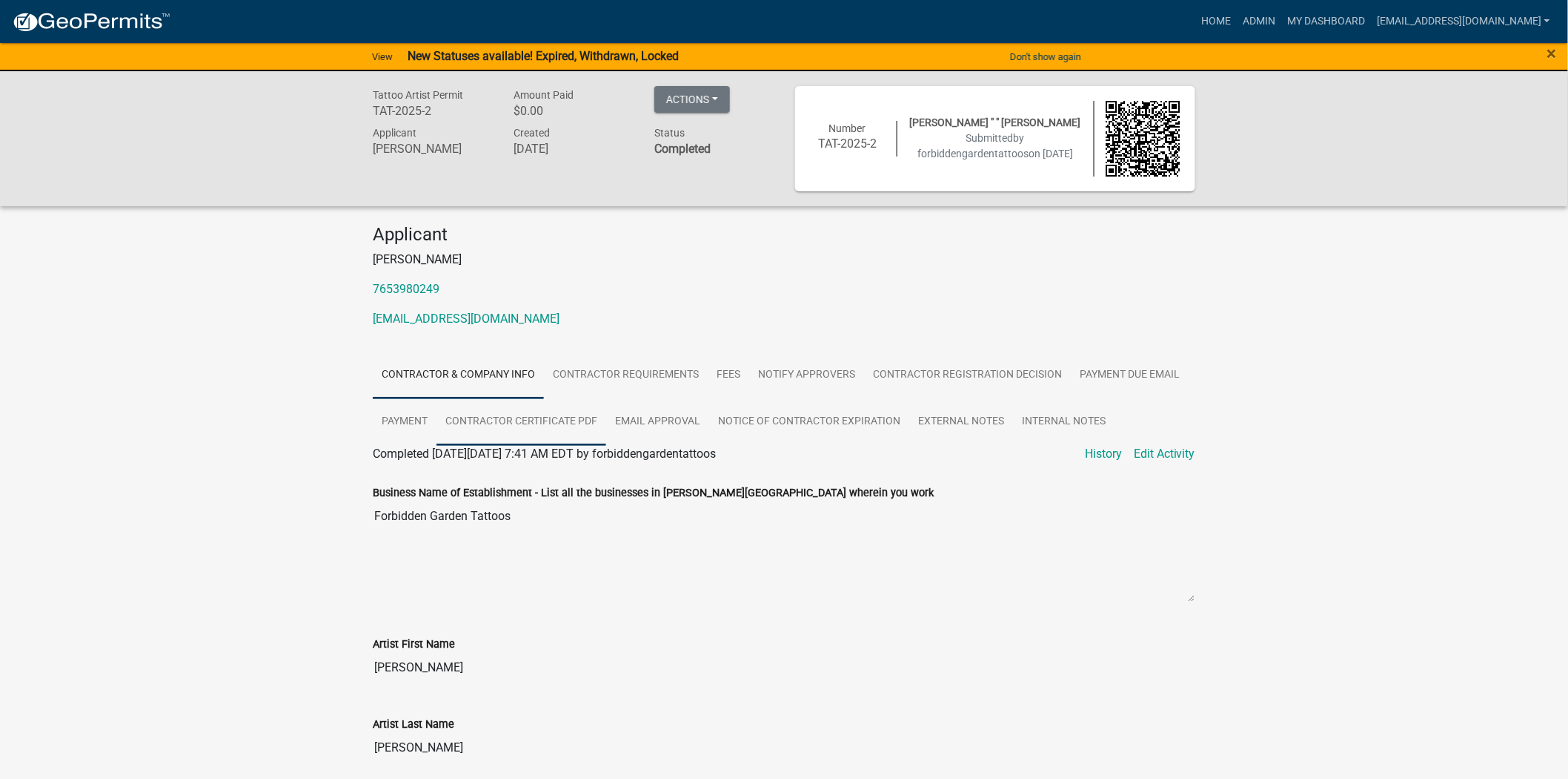
click at [565, 423] on link "Contractor Certificate PDF" at bounding box center [522, 422] width 170 height 47
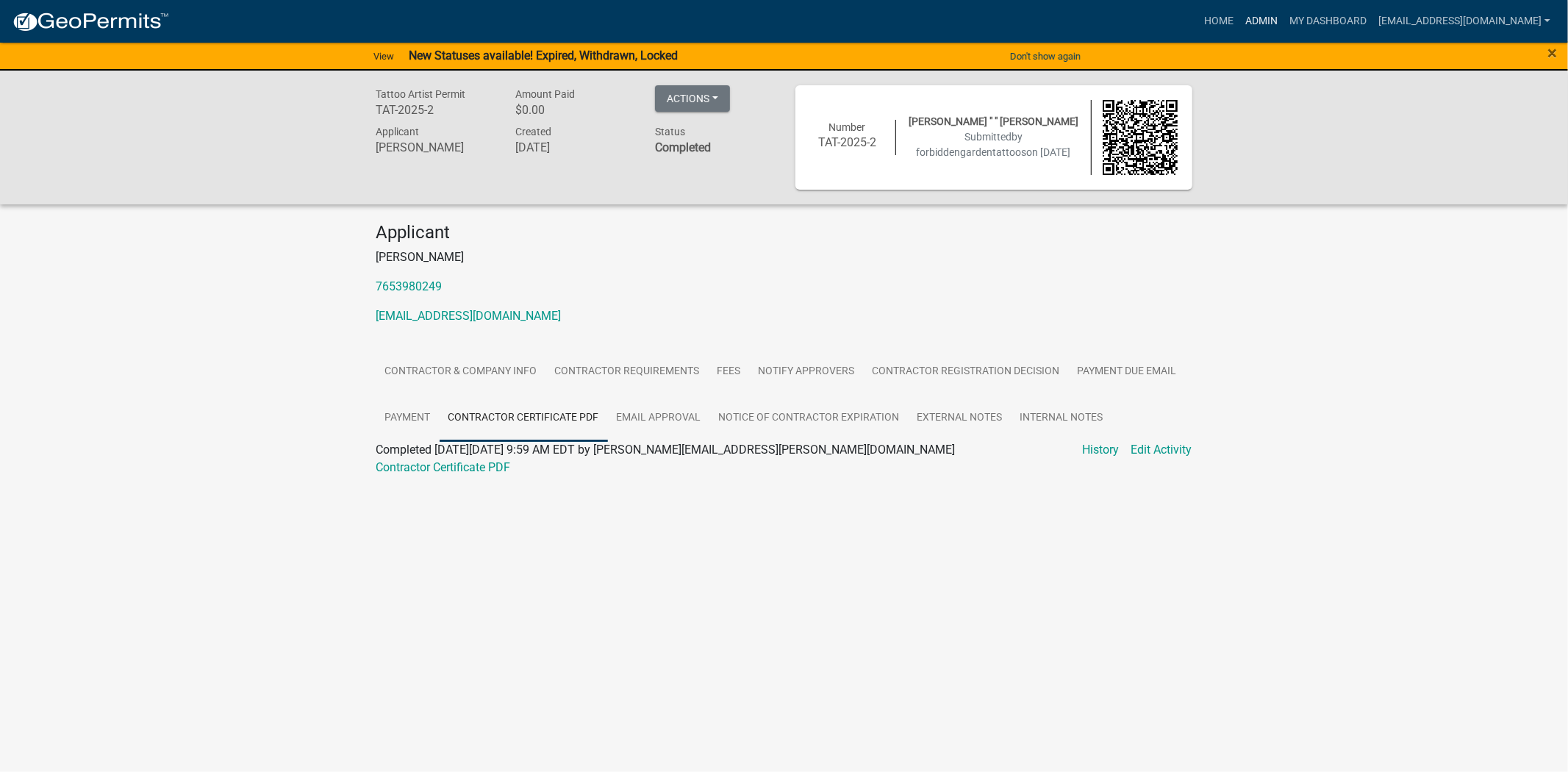
click at [1240, 18] on link "Admin" at bounding box center [1261, 21] width 44 height 28
